Goal: Navigation & Orientation: Find specific page/section

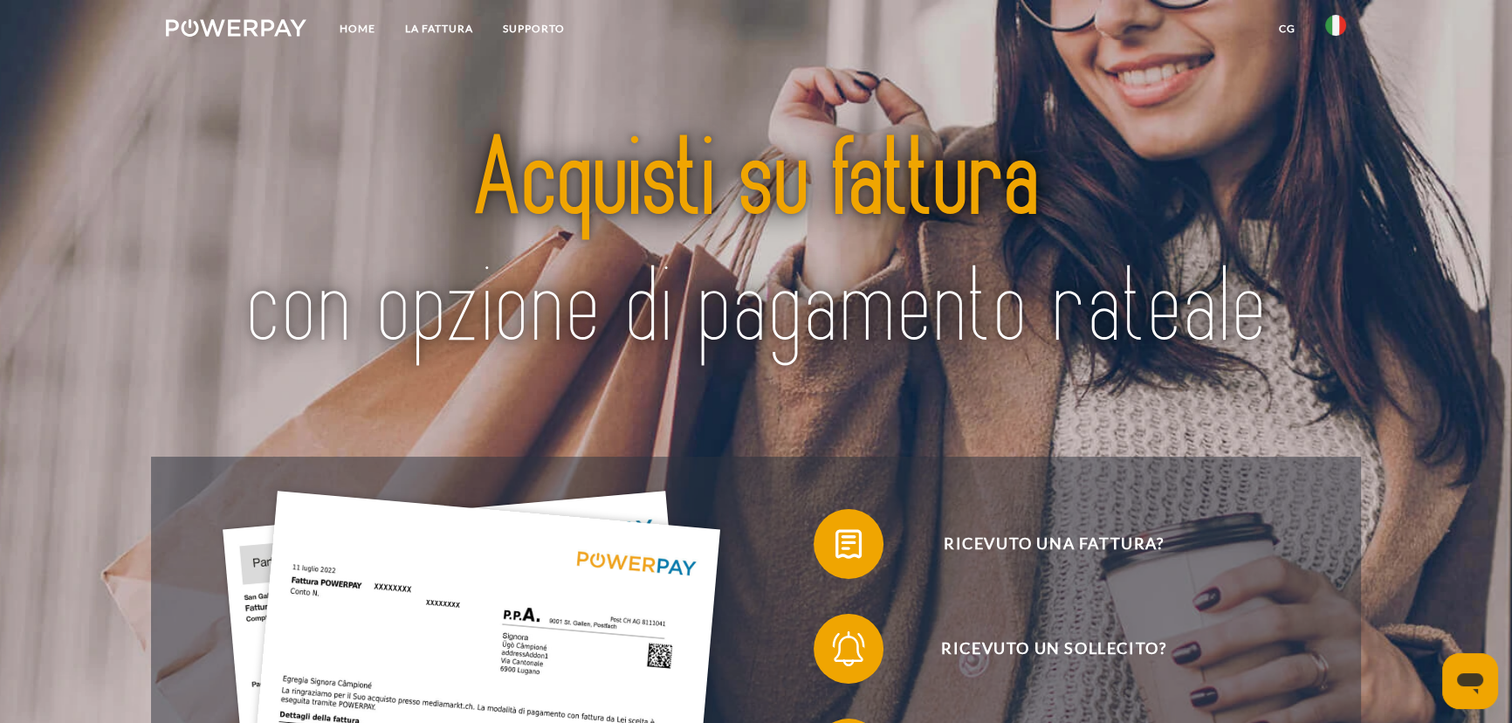
click at [1342, 29] on img at bounding box center [1335, 25] width 21 height 21
click at [1339, 87] on img at bounding box center [1335, 82] width 21 height 21
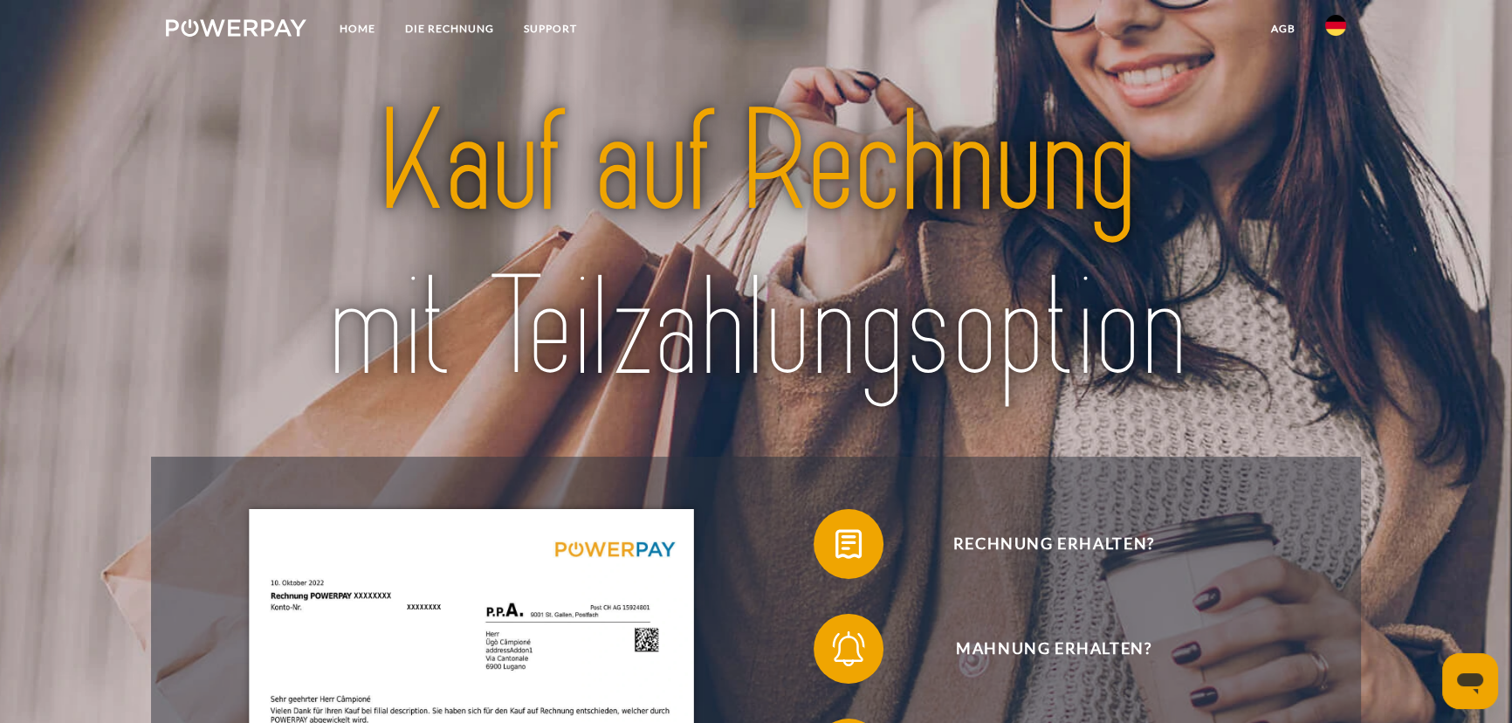
click at [1171, 77] on img at bounding box center [755, 245] width 1063 height 347
click at [1335, 20] on img at bounding box center [1335, 25] width 21 height 21
click at [1341, 120] on img at bounding box center [1335, 126] width 21 height 21
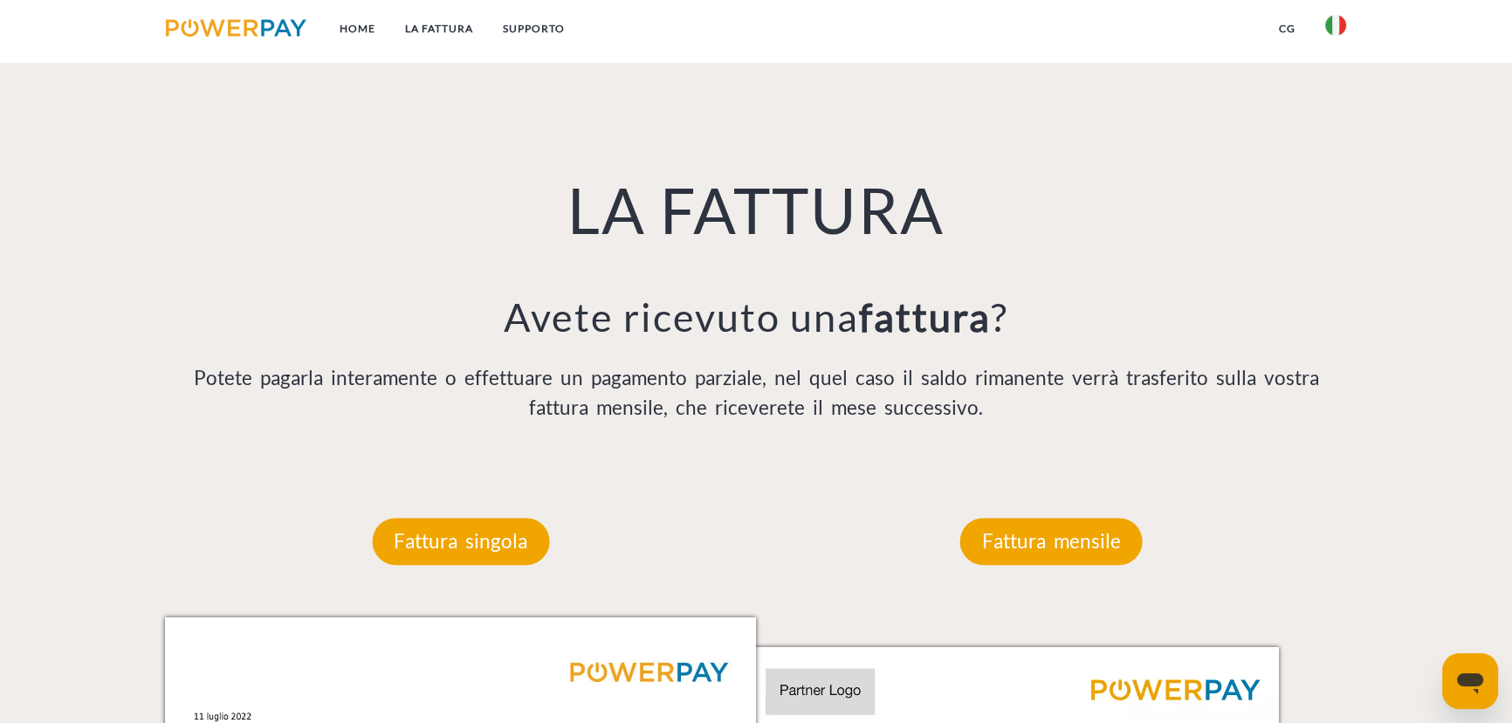
scroll to position [1269, 0]
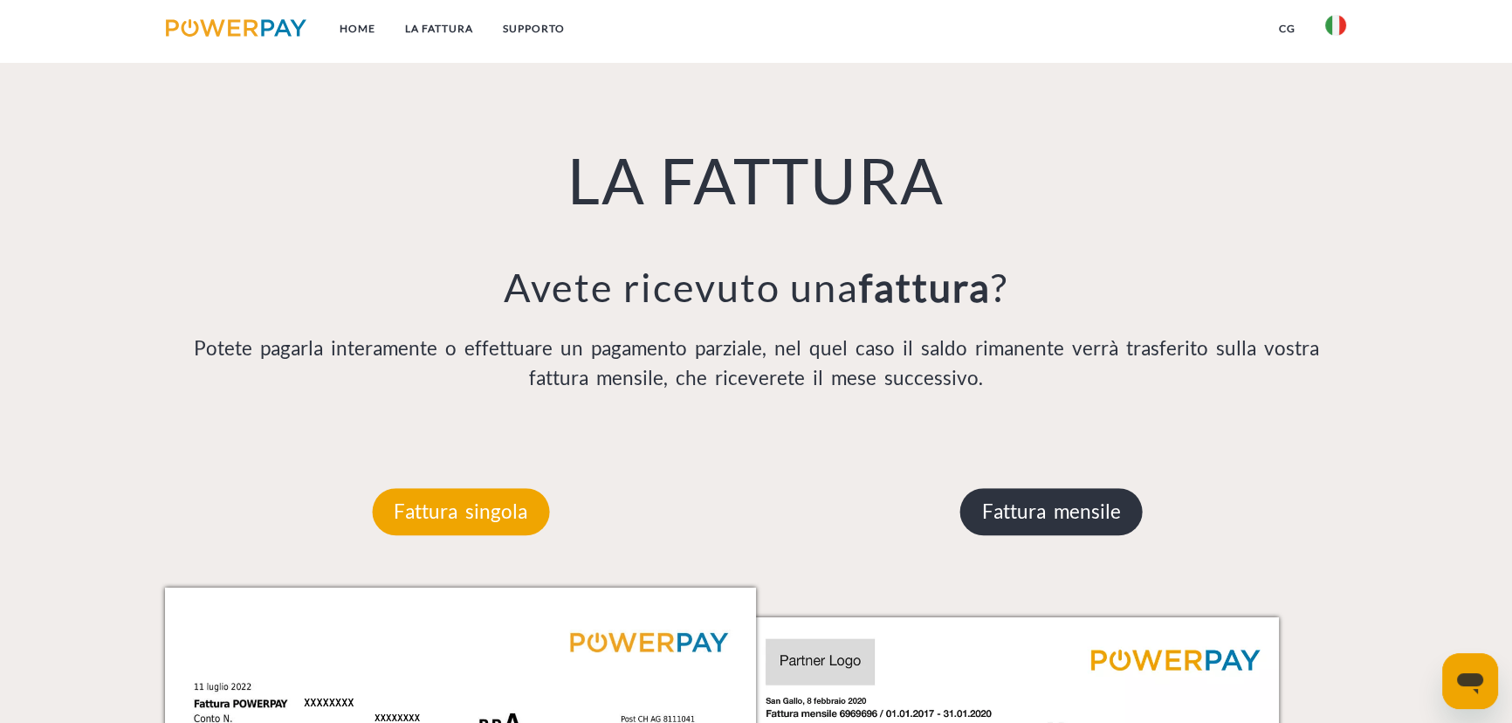
click at [1108, 512] on p "Fattura mensile" at bounding box center [1051, 511] width 182 height 47
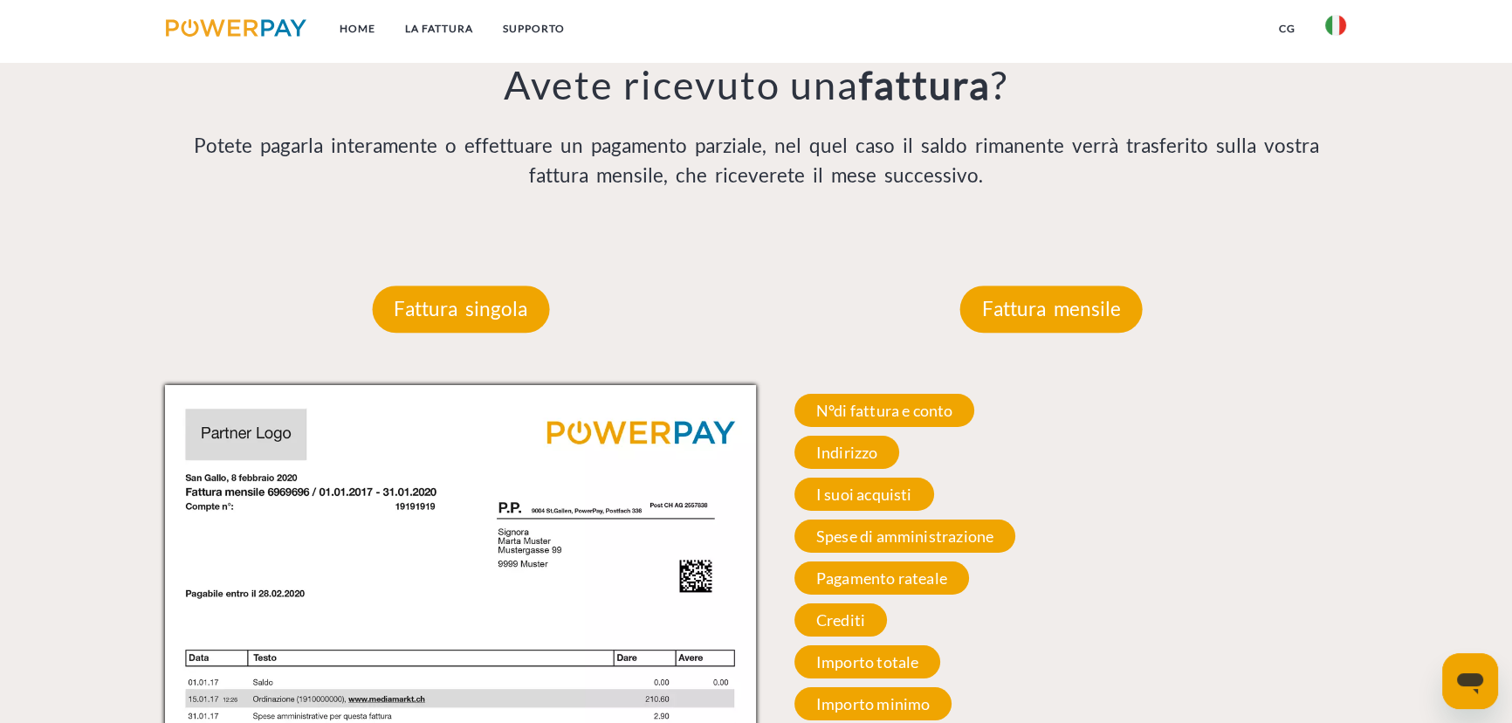
scroll to position [1507, 0]
